Goal: Ask a question

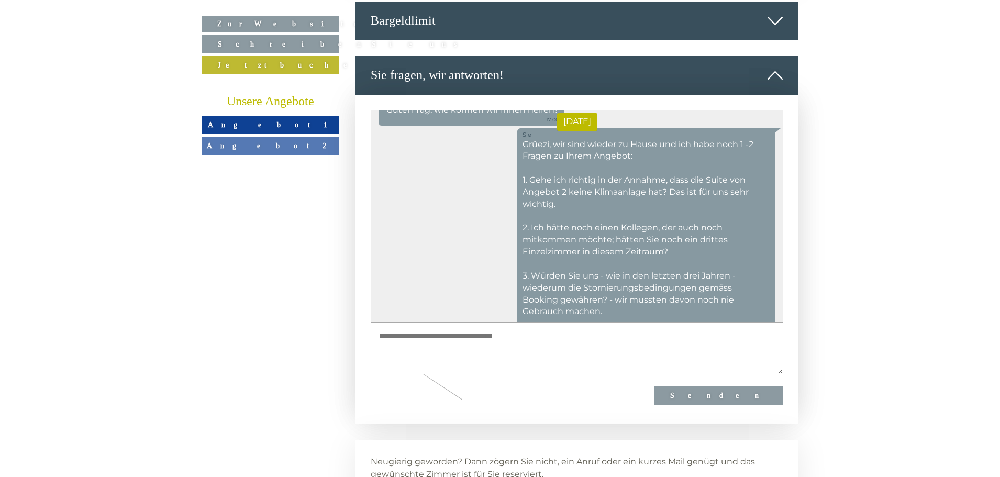
scroll to position [120, 0]
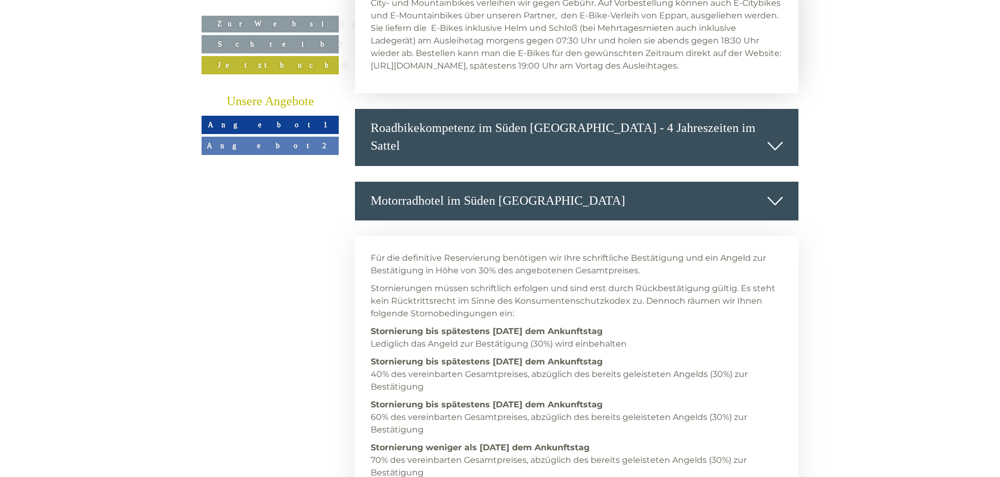
scroll to position [4503, 0]
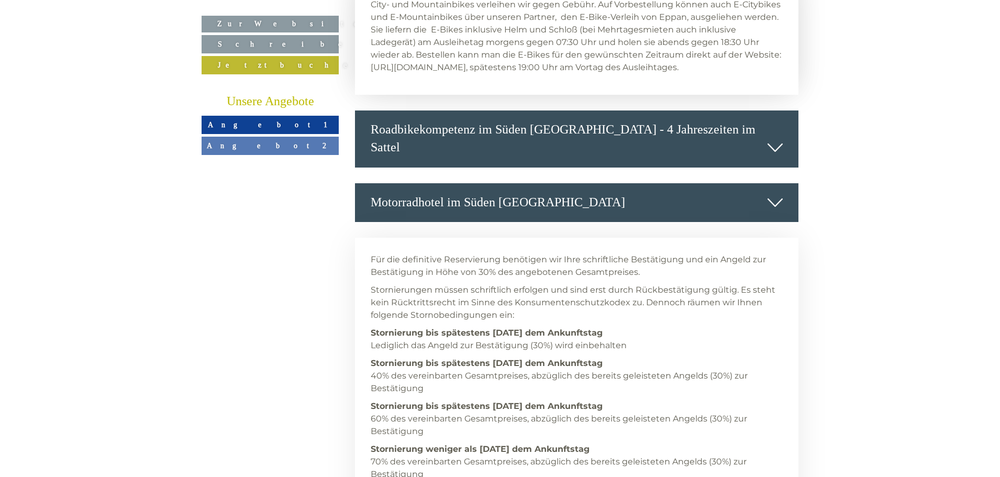
click at [270, 127] on span "Angebot 1" at bounding box center [270, 124] width 125 height 8
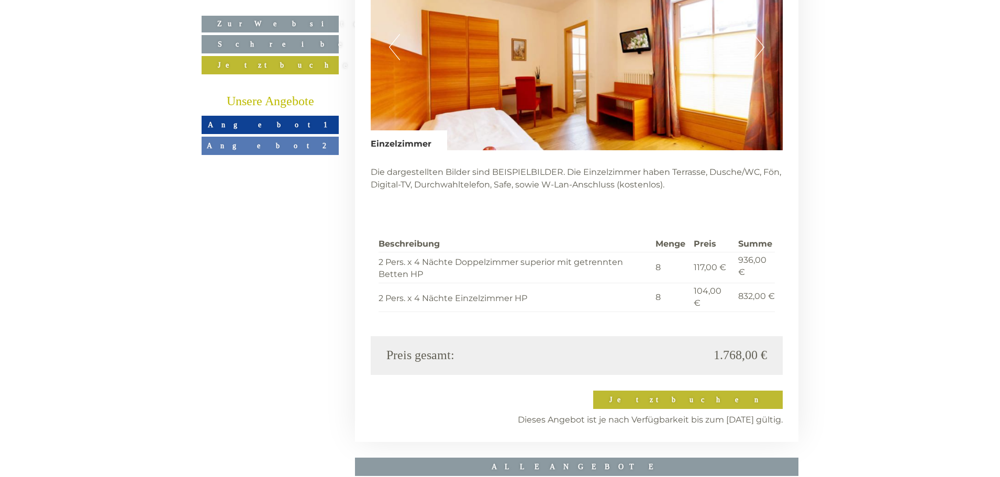
scroll to position [2341, 0]
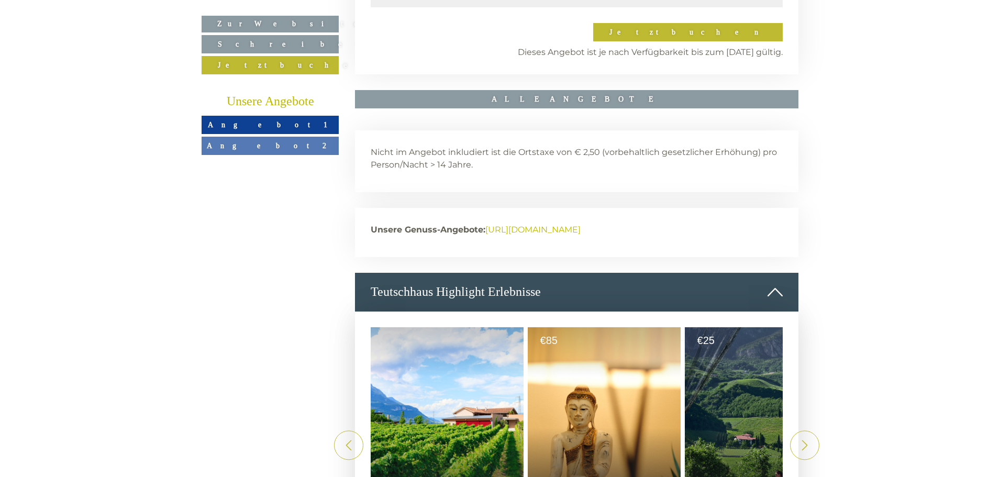
click at [286, 148] on span "Angebot 2" at bounding box center [270, 145] width 127 height 8
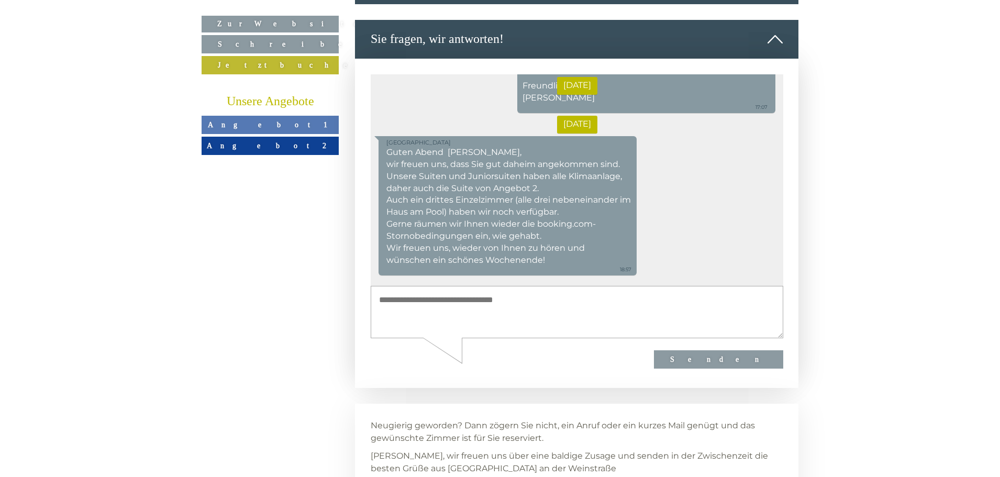
scroll to position [4383, 0]
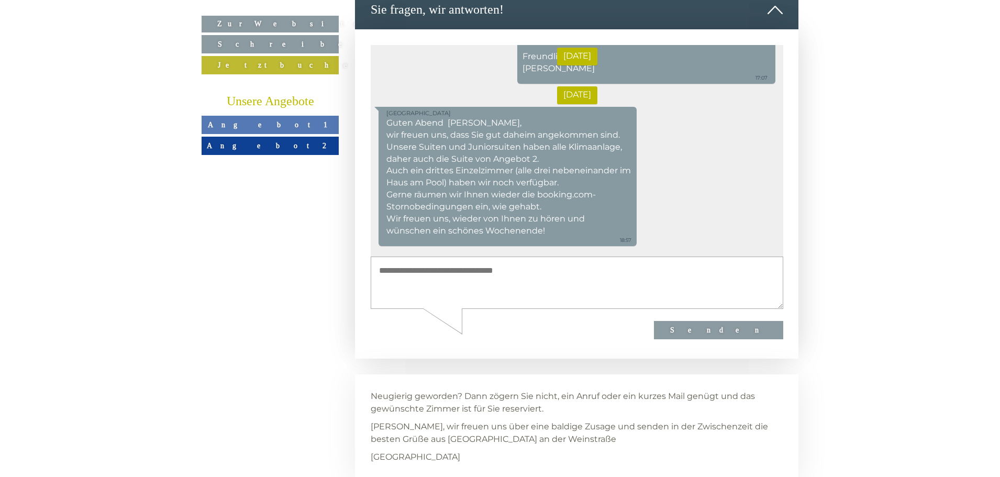
click at [525, 273] on textarea at bounding box center [576, 283] width 413 height 53
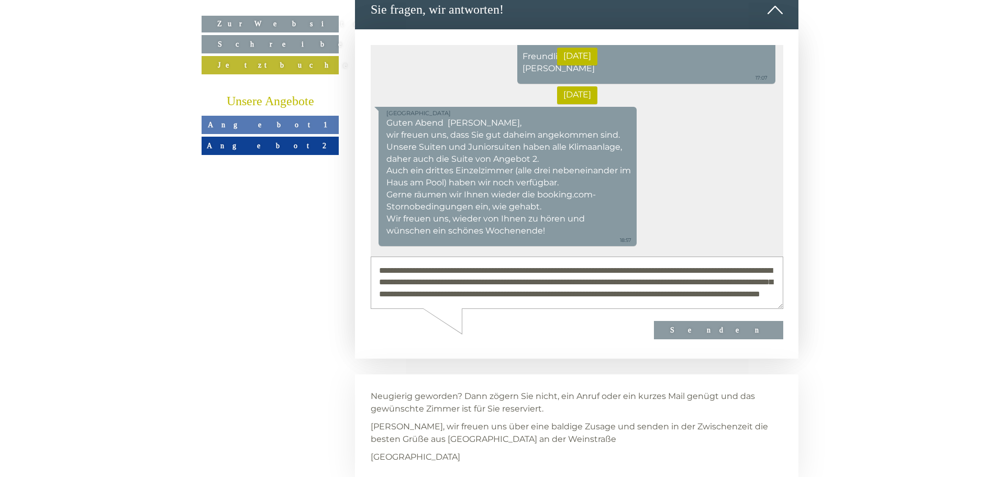
scroll to position [27, 0]
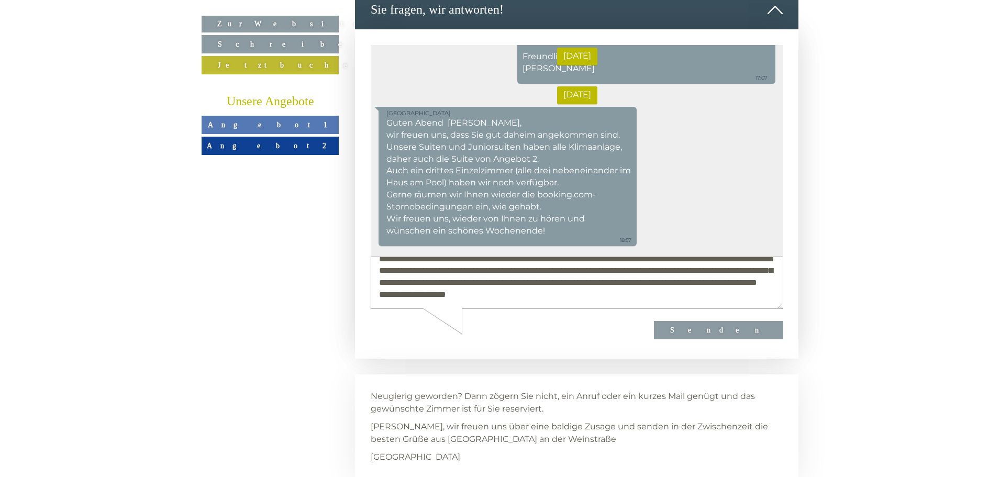
type textarea "**********"
click at [751, 330] on button "Senden" at bounding box center [717, 330] width 129 height 18
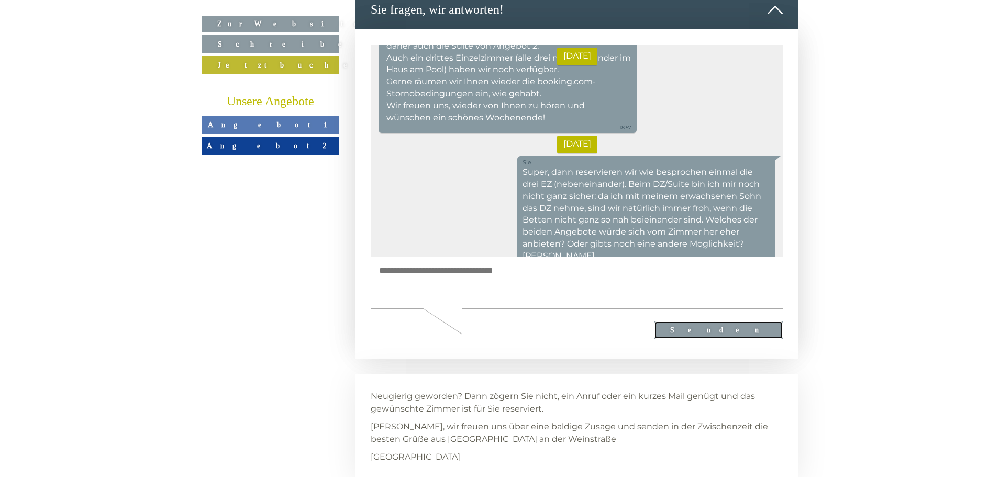
scroll to position [420, 0]
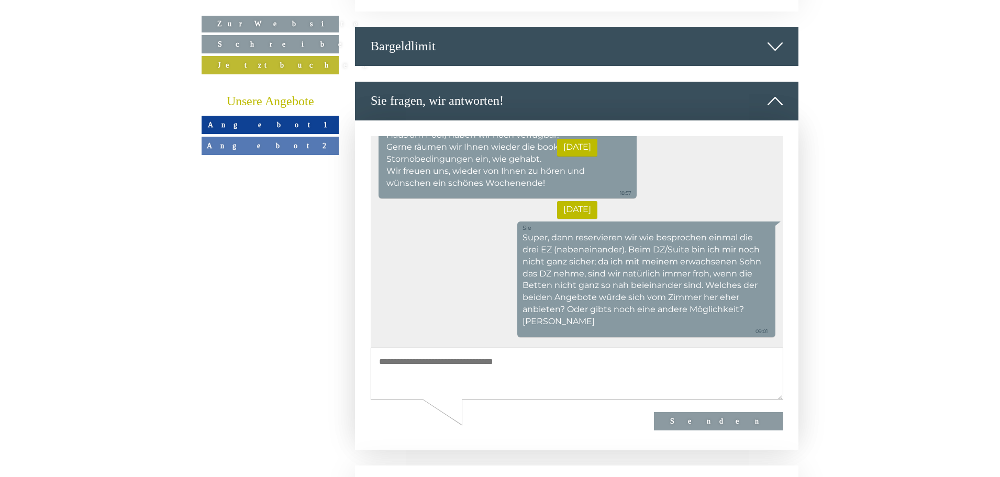
scroll to position [5325, 0]
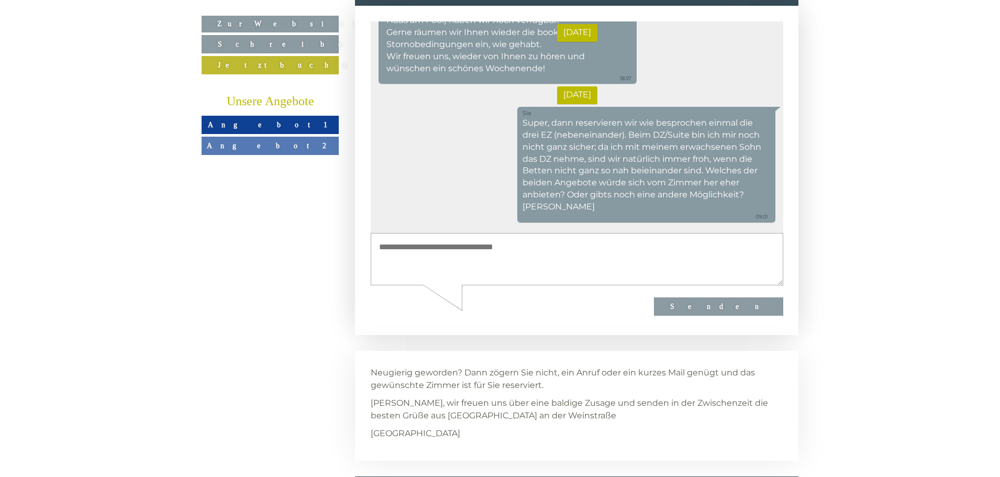
click at [488, 252] on textarea at bounding box center [576, 259] width 413 height 53
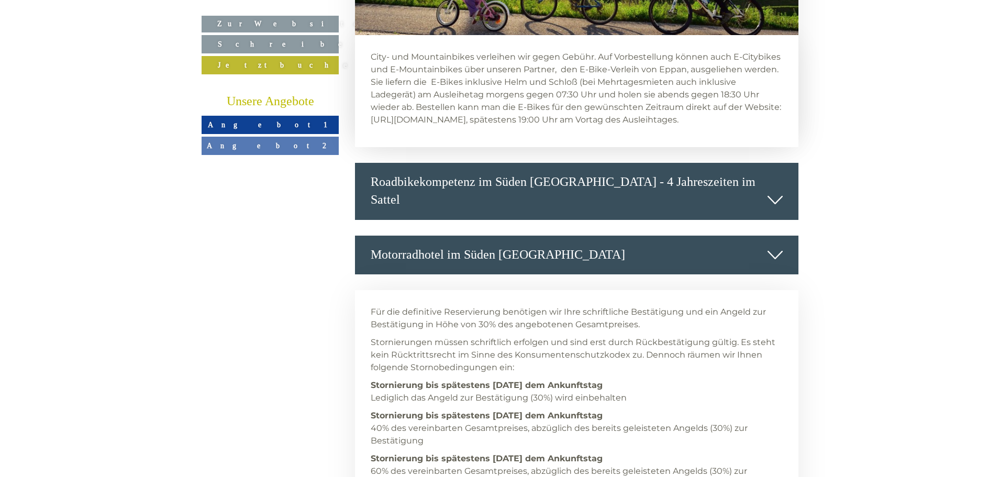
scroll to position [4383, 0]
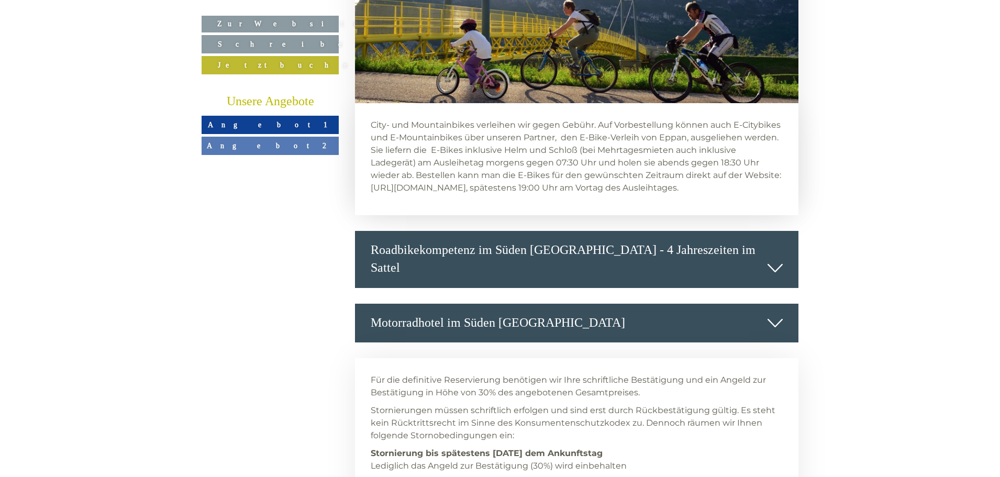
click at [284, 120] on link "Angebot 1" at bounding box center [270, 125] width 137 height 18
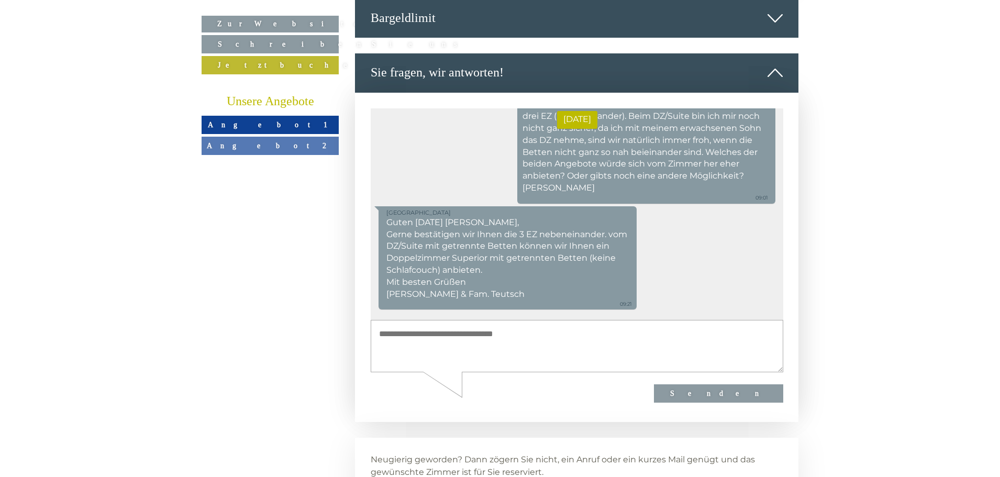
scroll to position [4330, 0]
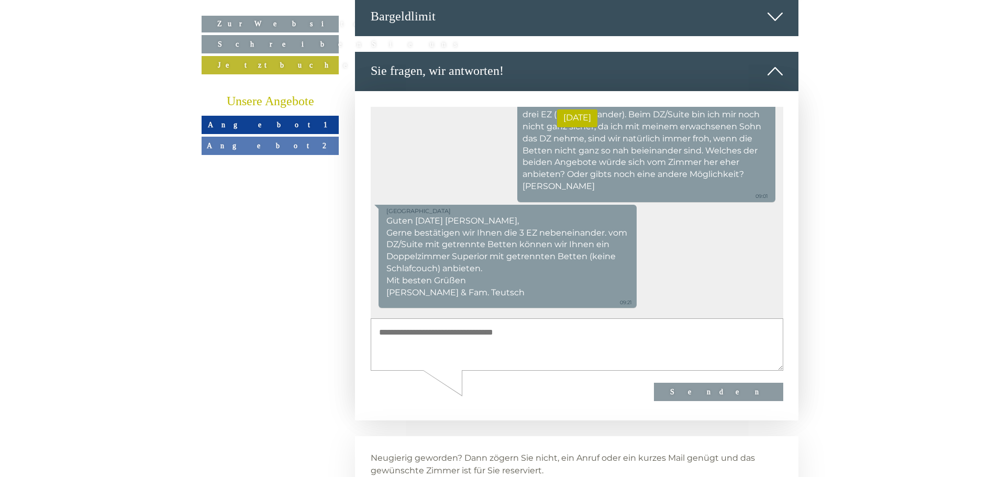
click at [403, 336] on textarea at bounding box center [576, 344] width 413 height 53
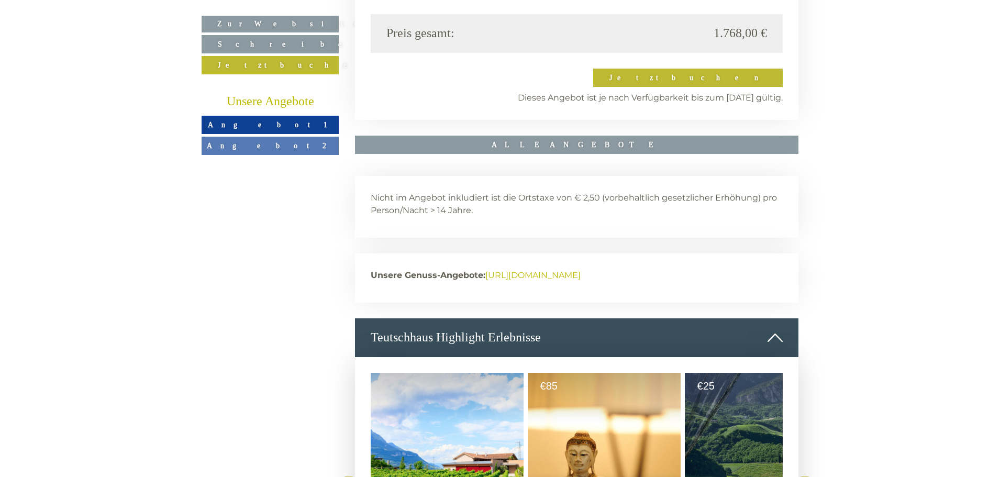
scroll to position [2550, 0]
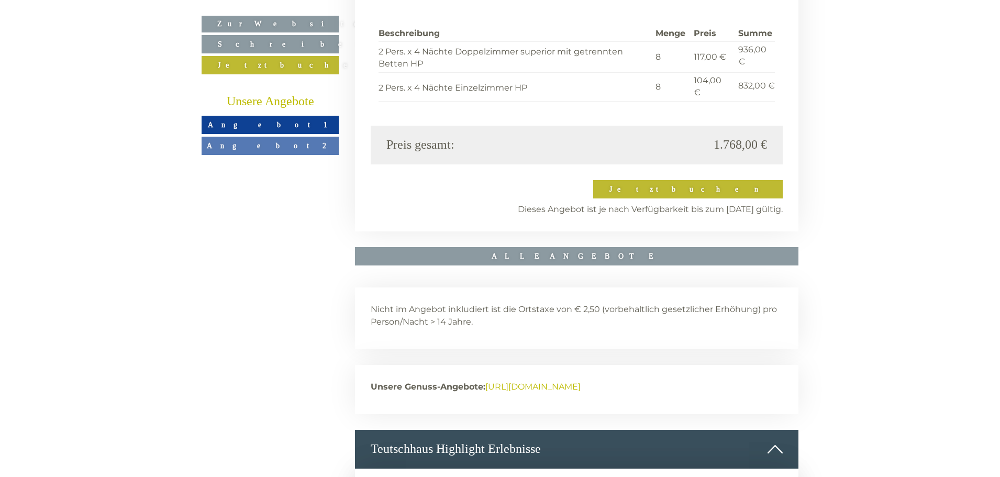
click at [277, 142] on span "Angebot 2" at bounding box center [270, 145] width 127 height 8
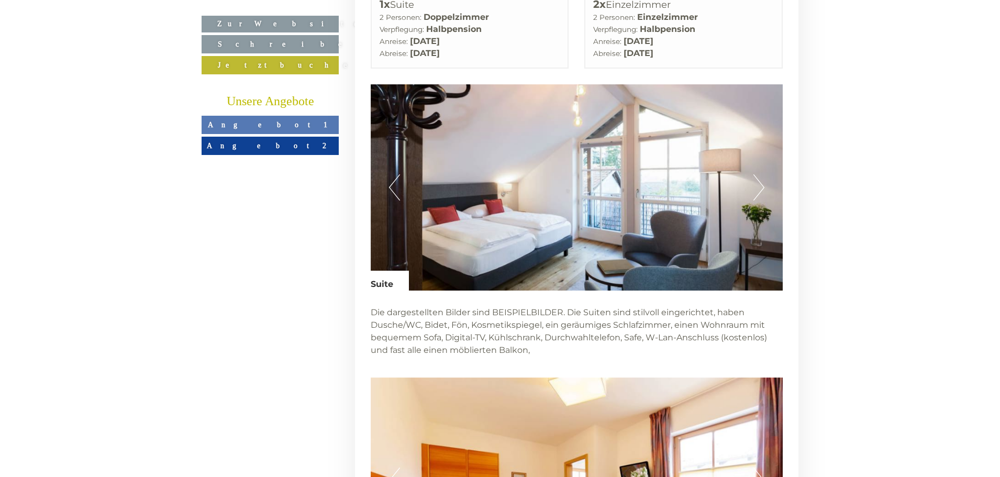
scroll to position [1869, 0]
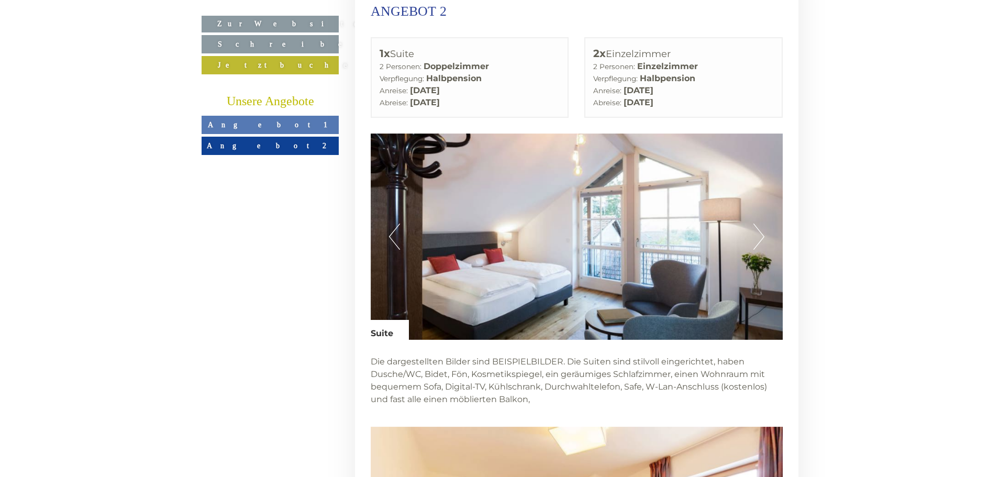
click at [269, 124] on span "Angebot 1" at bounding box center [270, 124] width 125 height 8
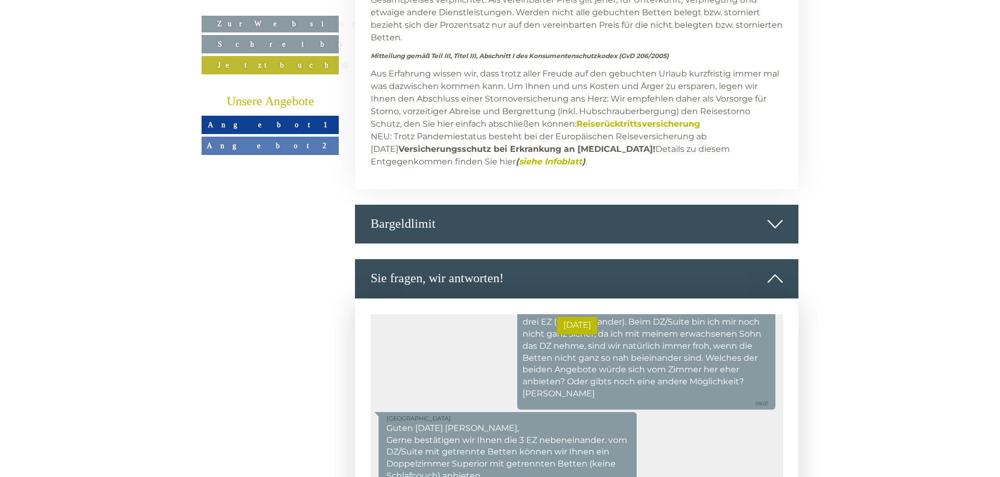
scroll to position [4383, 0]
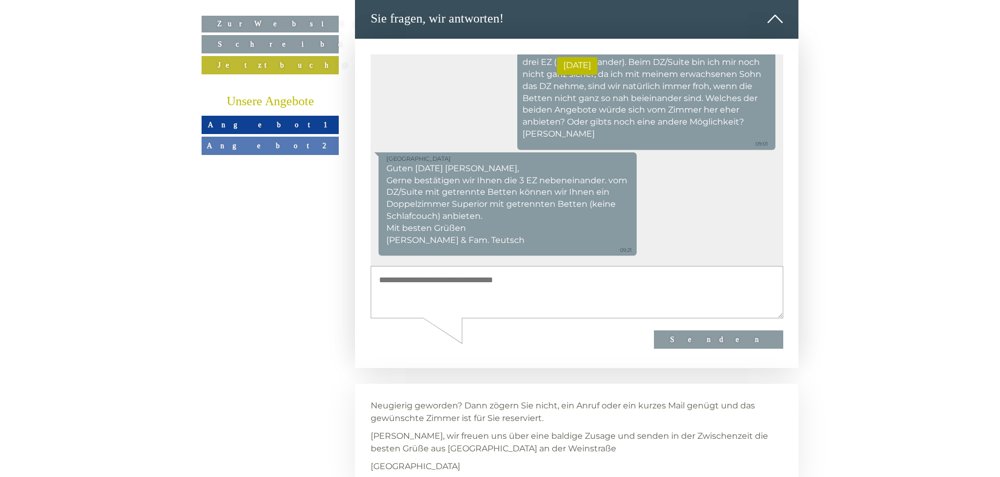
click at [436, 275] on textarea at bounding box center [576, 291] width 413 height 53
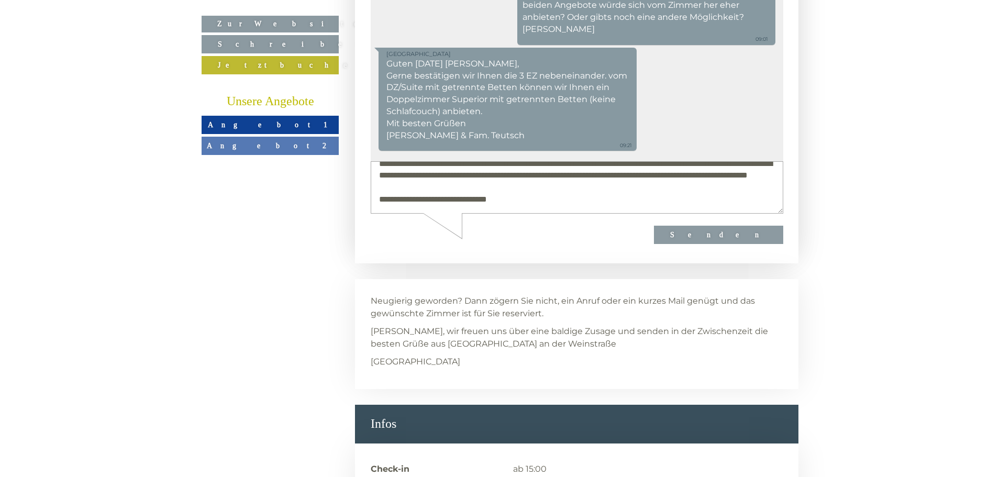
scroll to position [39, 0]
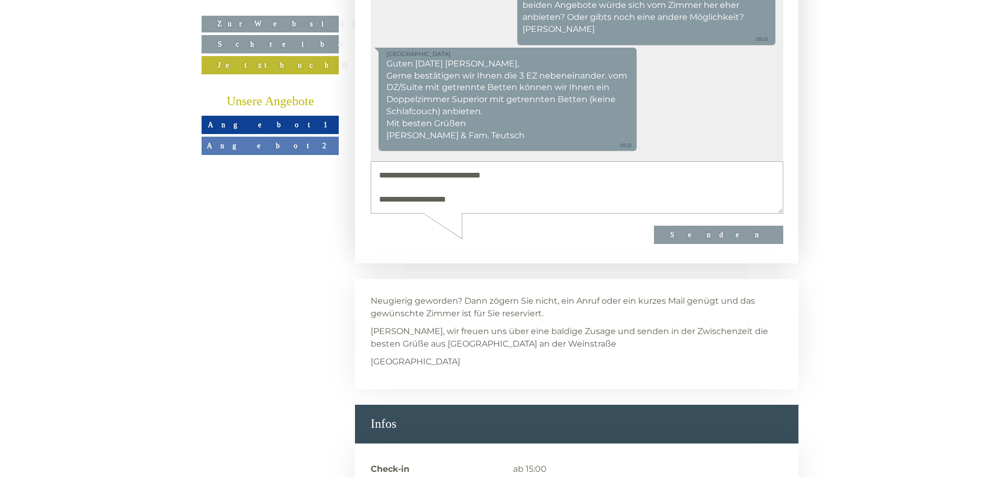
type textarea "**********"
click at [771, 234] on button "Senden" at bounding box center [717, 235] width 129 height 18
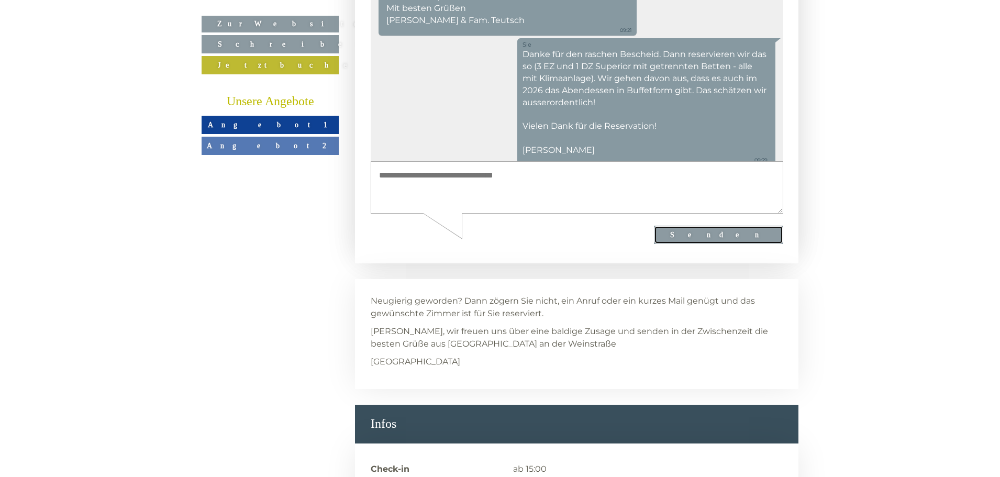
scroll to position [656, 0]
